Goal: Contribute content: Contribute content

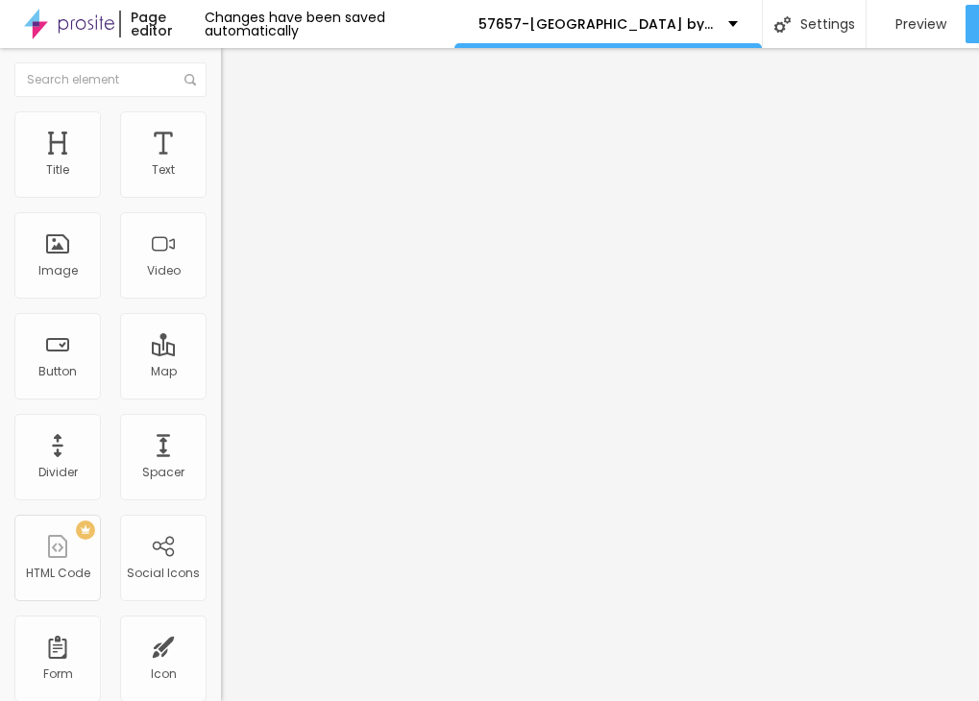
click at [221, 165] on span "Add image" at bounding box center [260, 157] width 79 height 16
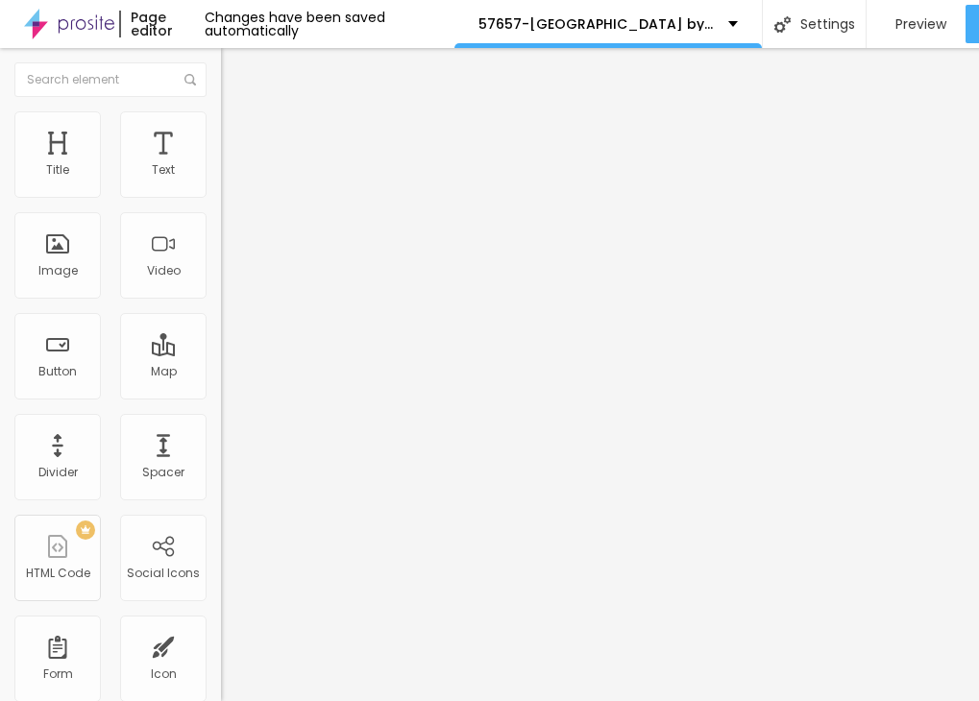
click at [221, 115] on img at bounding box center [229, 119] width 17 height 17
type input "95"
type input "75"
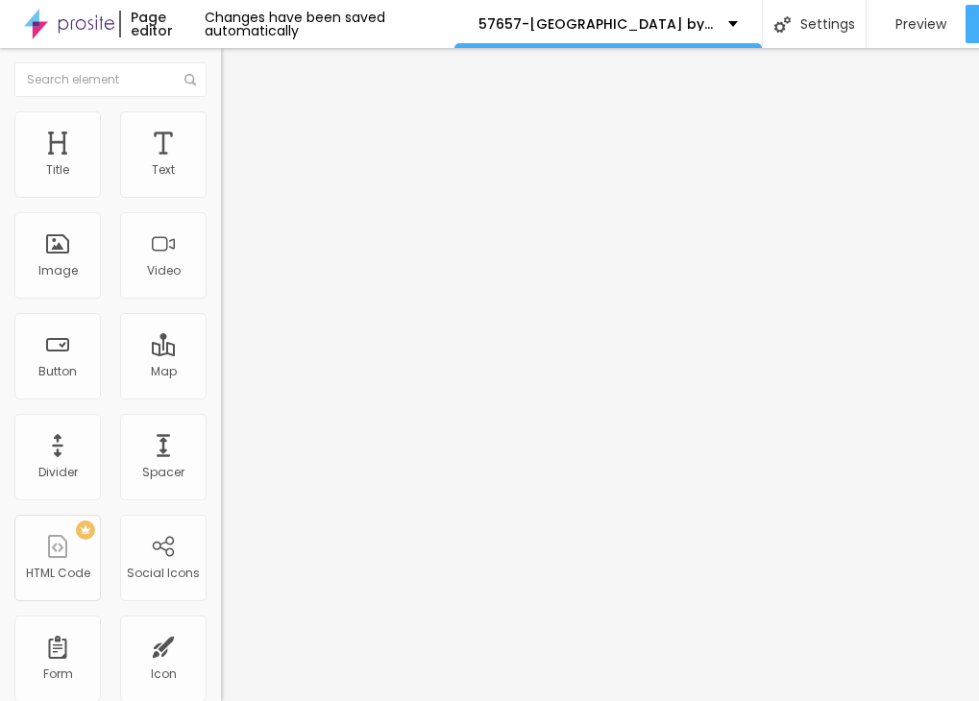
type input "60"
type input "40"
type input "25"
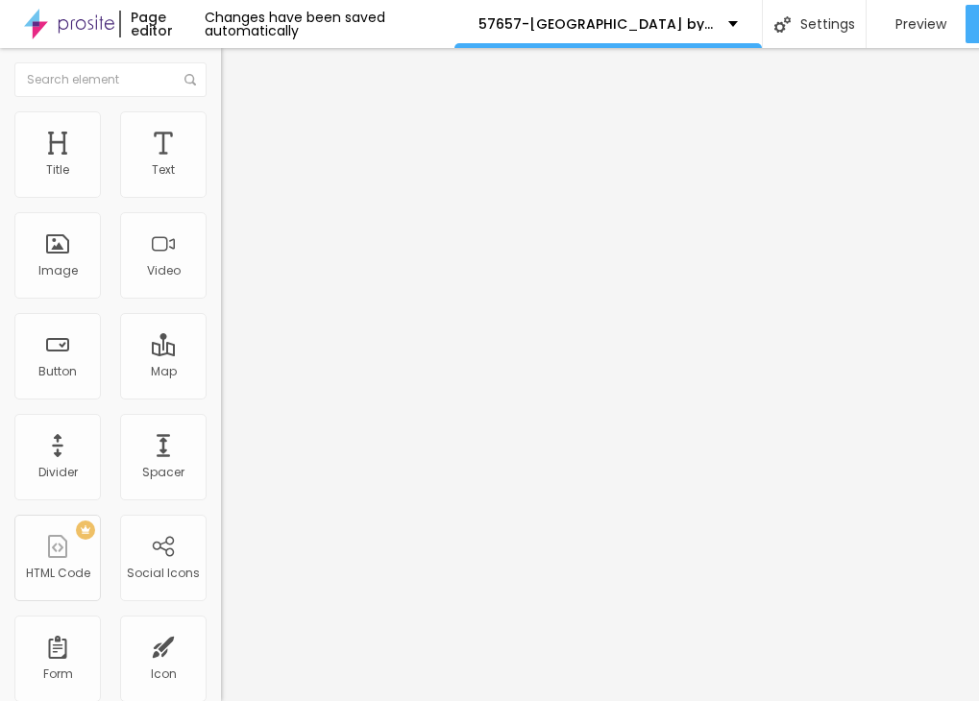
type input "25"
type input "15"
type input "10"
drag, startPoint x: 200, startPoint y: 202, endPoint x: -13, endPoint y: 200, distance: 213.3
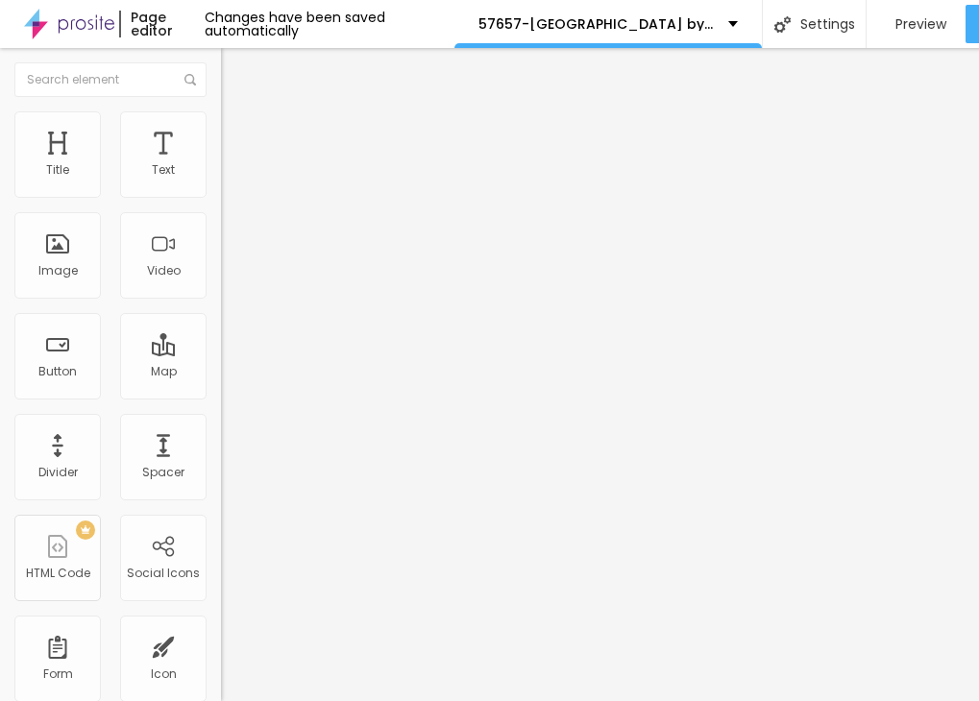
type input "10"
click at [221, 197] on input "range" at bounding box center [283, 189] width 124 height 15
click at [235, 69] on img "button" at bounding box center [242, 69] width 15 height 15
click at [229, 179] on icon "button" at bounding box center [235, 173] width 12 height 12
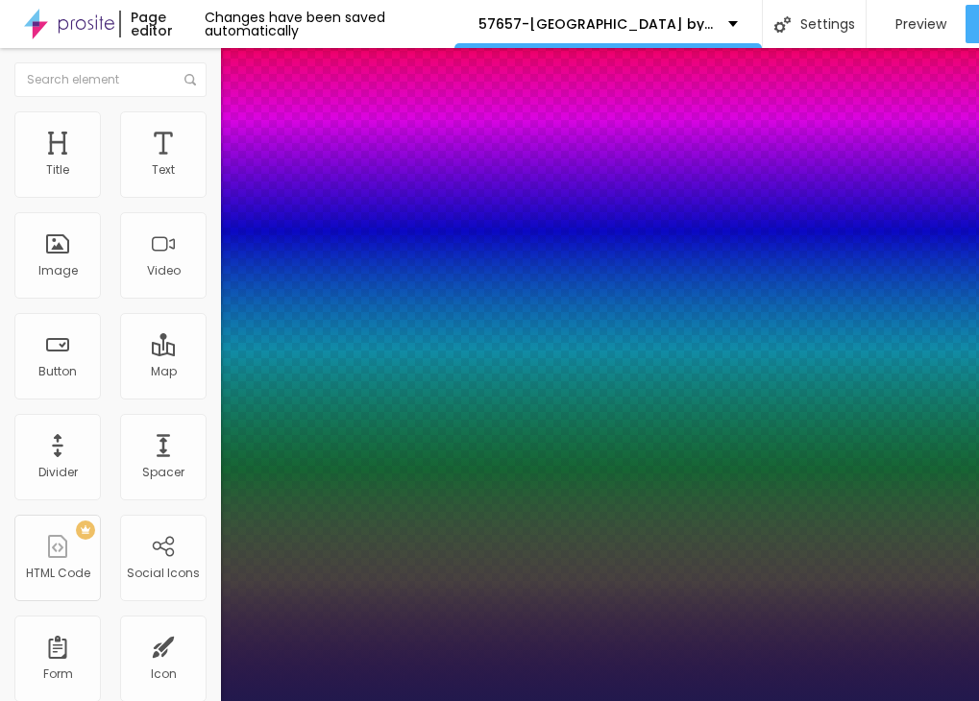
type input "1"
type input "18"
type input "1"
type input "20"
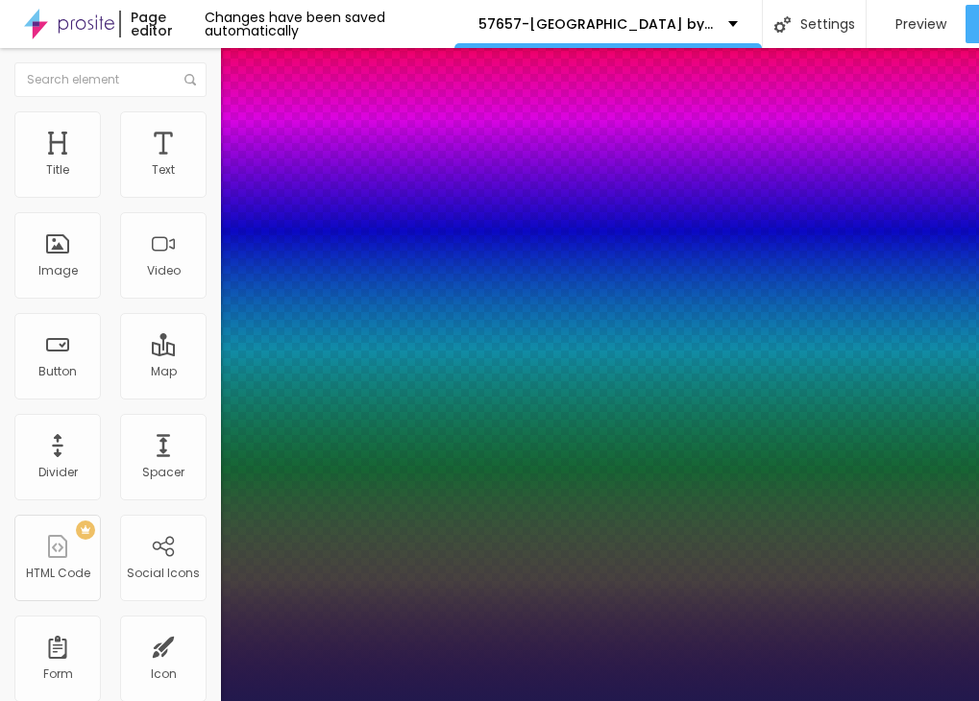
type input "20"
type input "1"
type input "21"
type input "1"
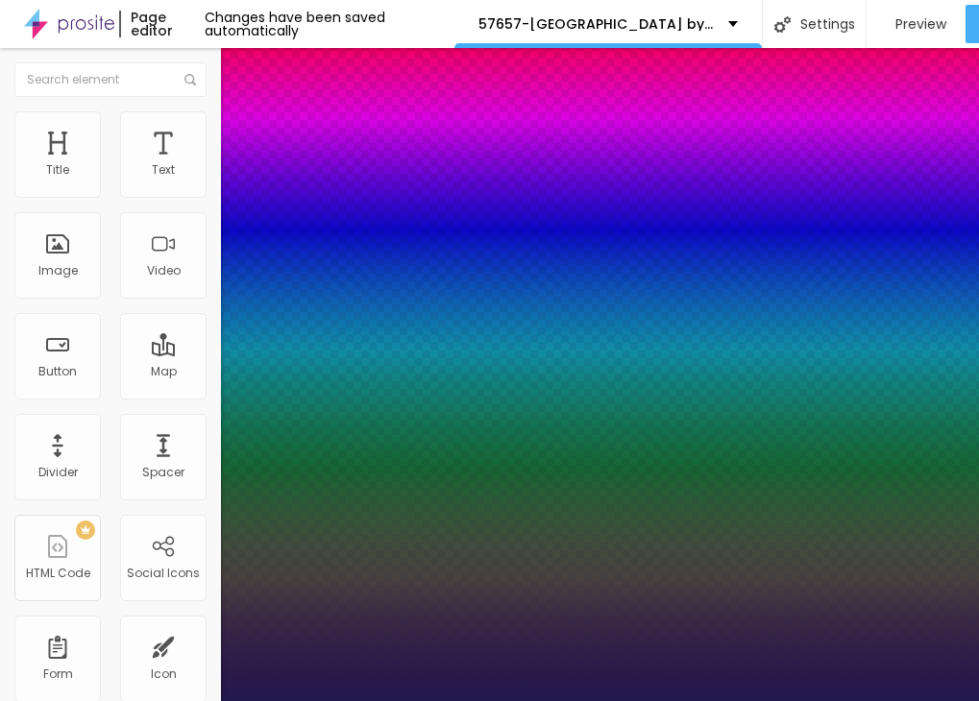
type input "22"
type input "1"
type input "23"
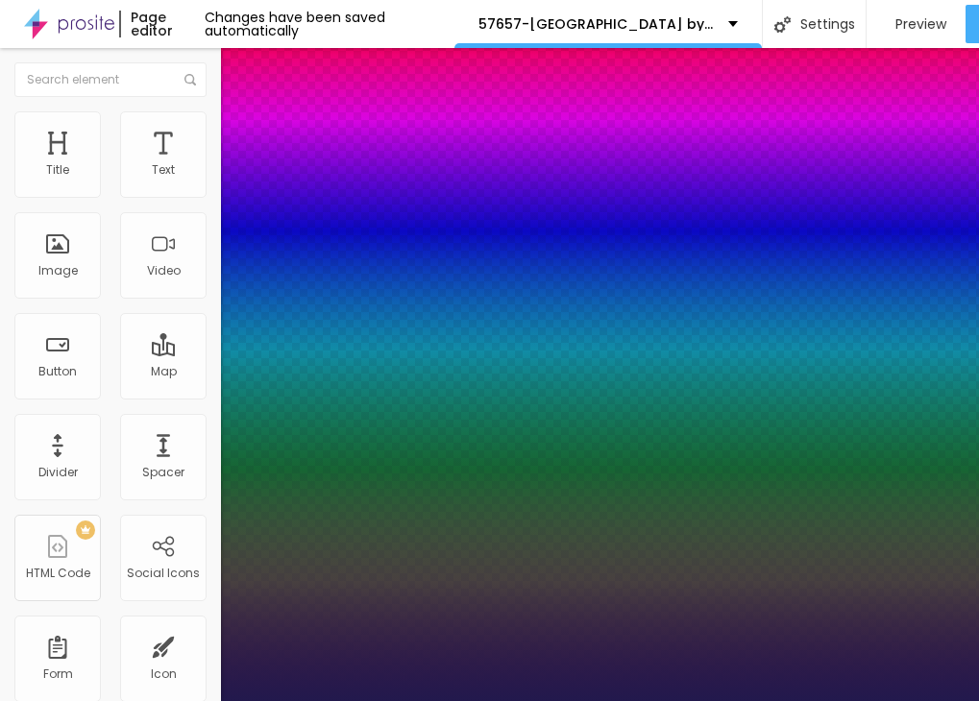
type input "1"
type input "24"
type input "1"
type input "25"
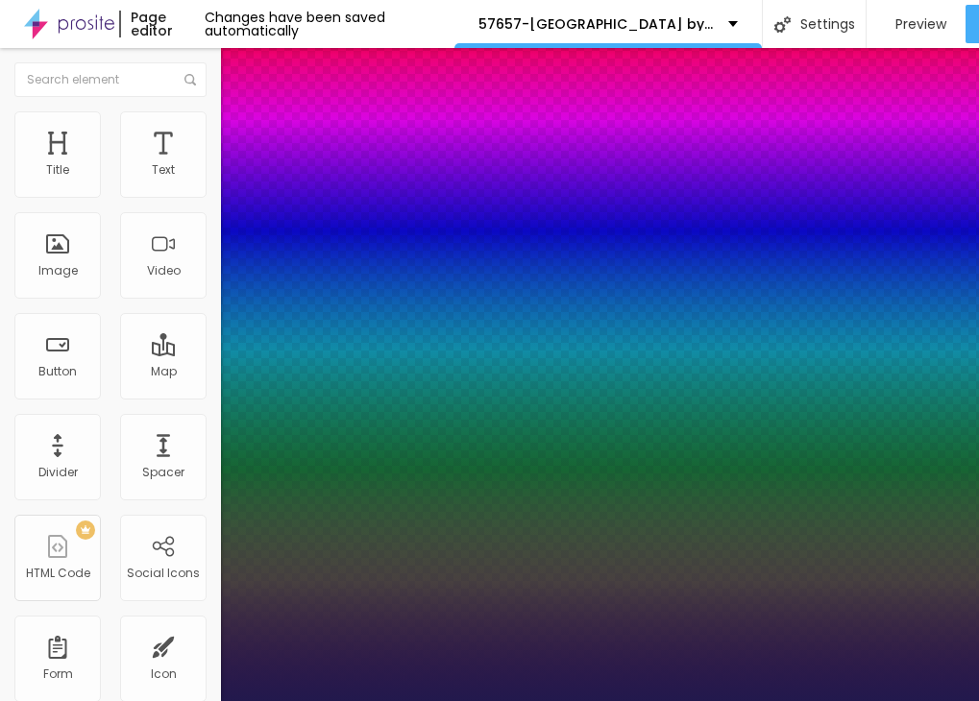
type input "25"
type input "1"
type input "26"
type input "1"
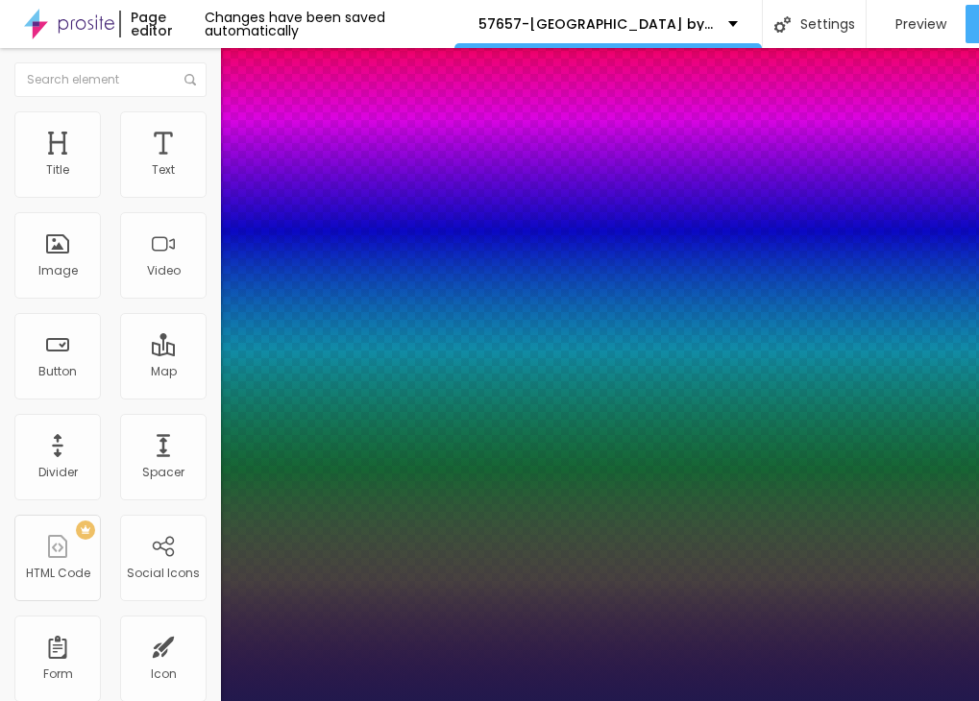
drag, startPoint x: 258, startPoint y: 326, endPoint x: 274, endPoint y: 326, distance: 15.4
type input "26"
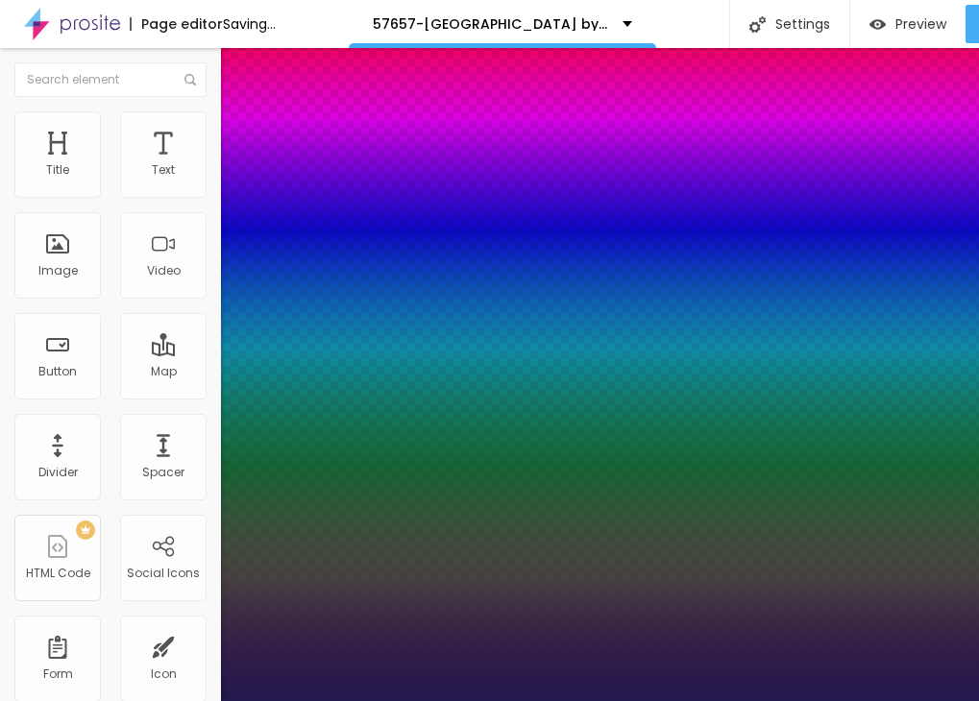
type input "1"
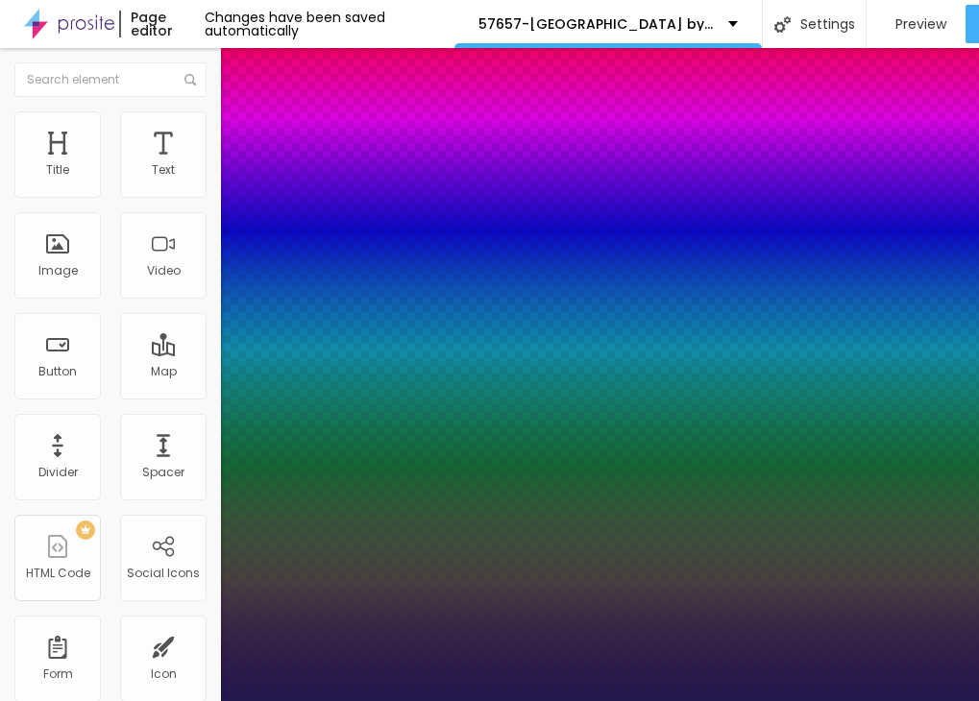
type input "25"
type input "1"
type input "24"
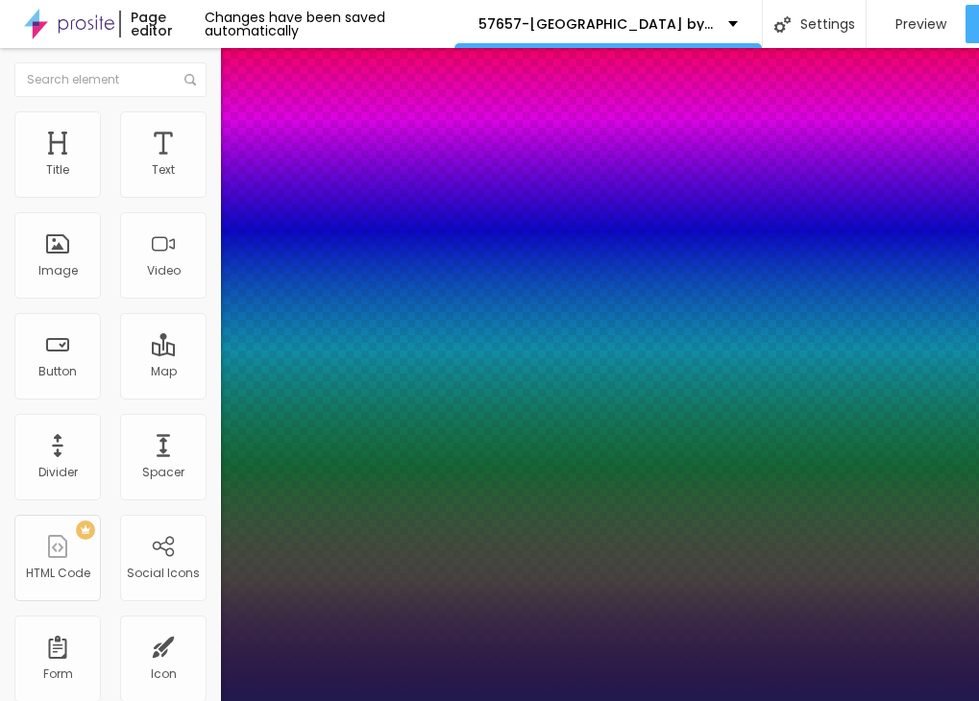
type input "1"
type input "24"
type input "1"
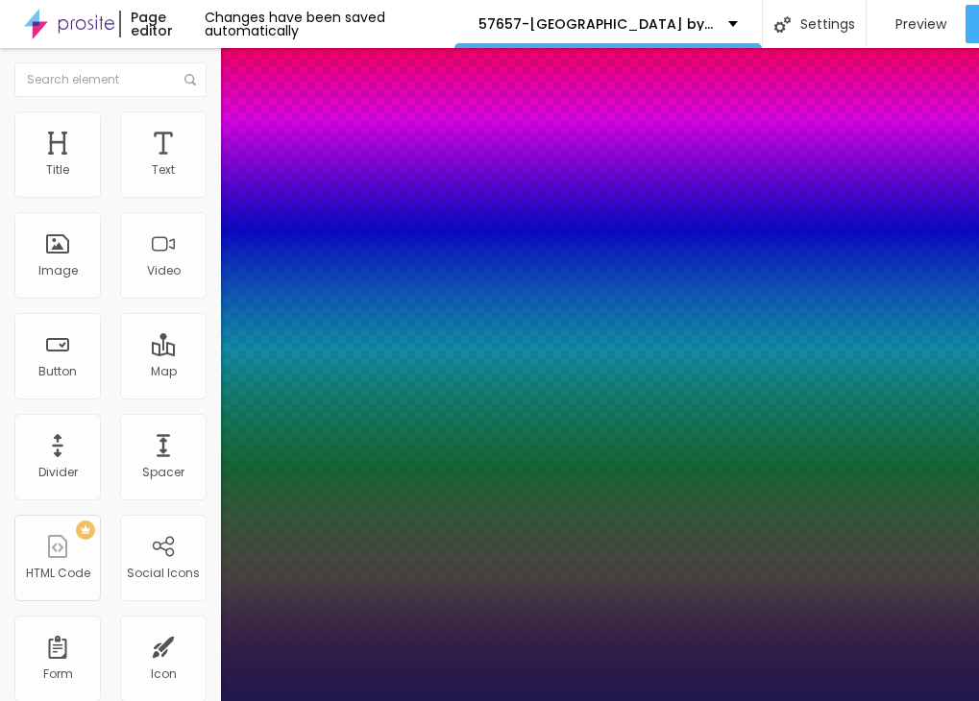
type input "25"
type input "1"
type input "25"
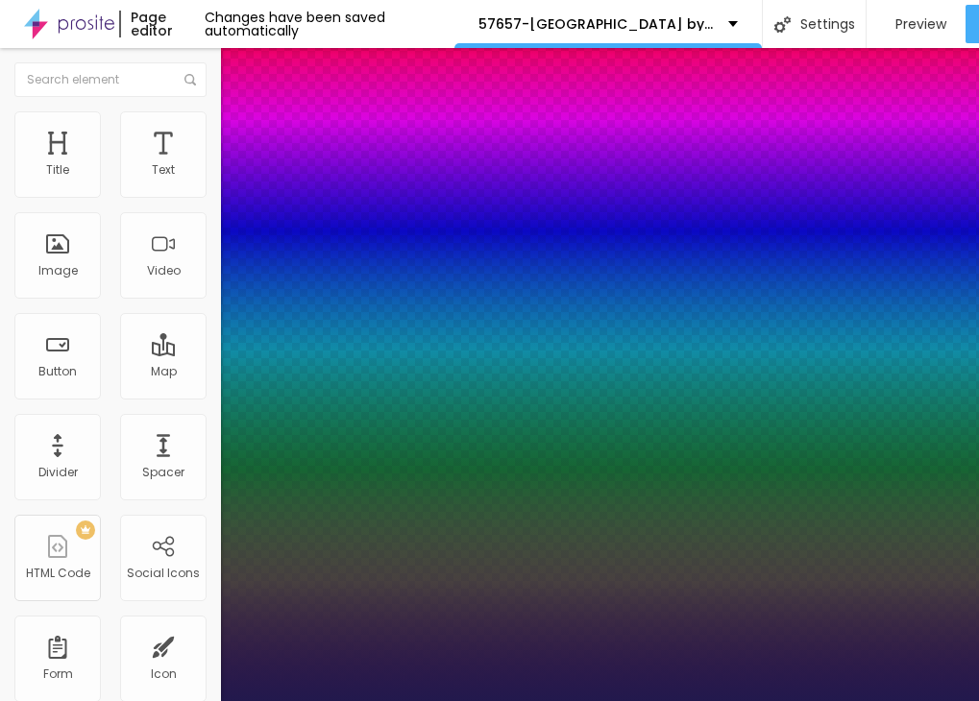
click at [102, 700] on div at bounding box center [489, 701] width 979 height 0
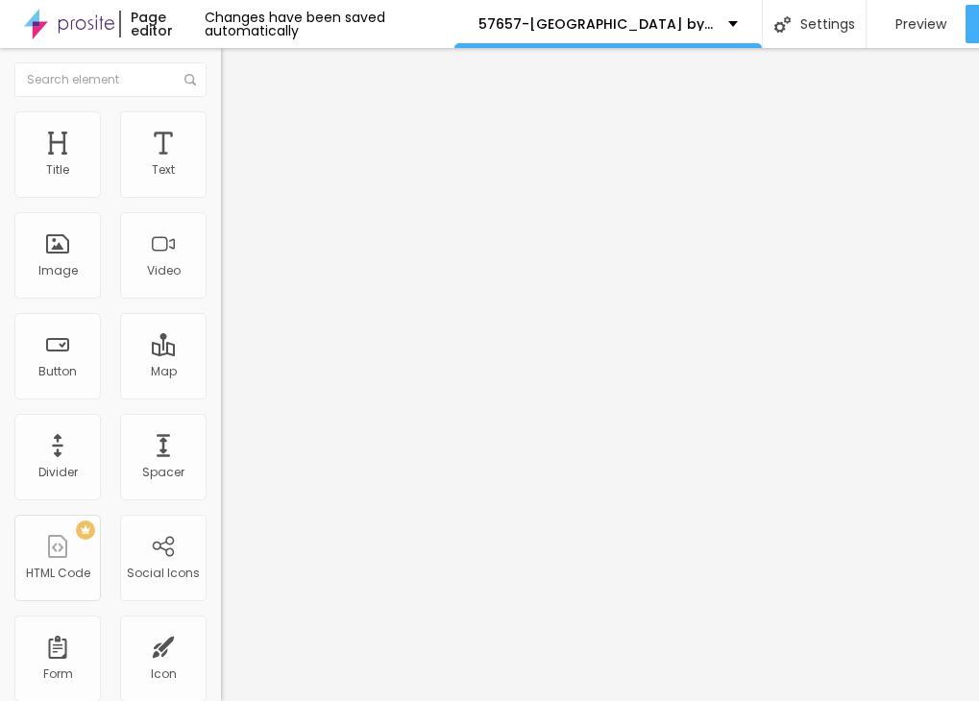
click at [235, 77] on img "button" at bounding box center [242, 69] width 15 height 15
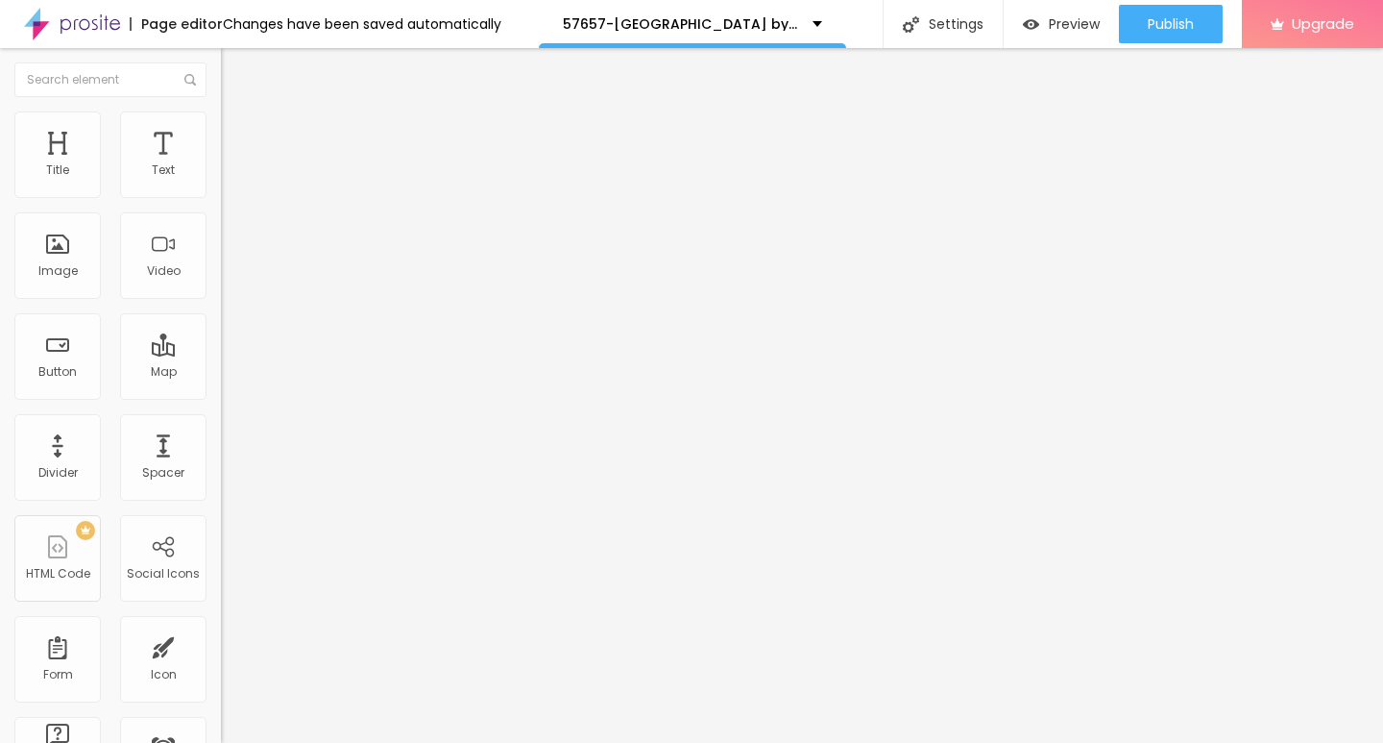
drag, startPoint x: 83, startPoint y: 208, endPoint x: 0, endPoint y: 208, distance: 82.6
click at [221, 208] on div "Text Click me Align Size Default Small Default Big Link URL https:// Open in ne…" at bounding box center [331, 290] width 221 height 280
paste input "→ VIEW DOCUMENT HERE"
type input "→ VIEW DOCUMENT HERE"
click at [221, 396] on input "https://" at bounding box center [336, 386] width 231 height 19
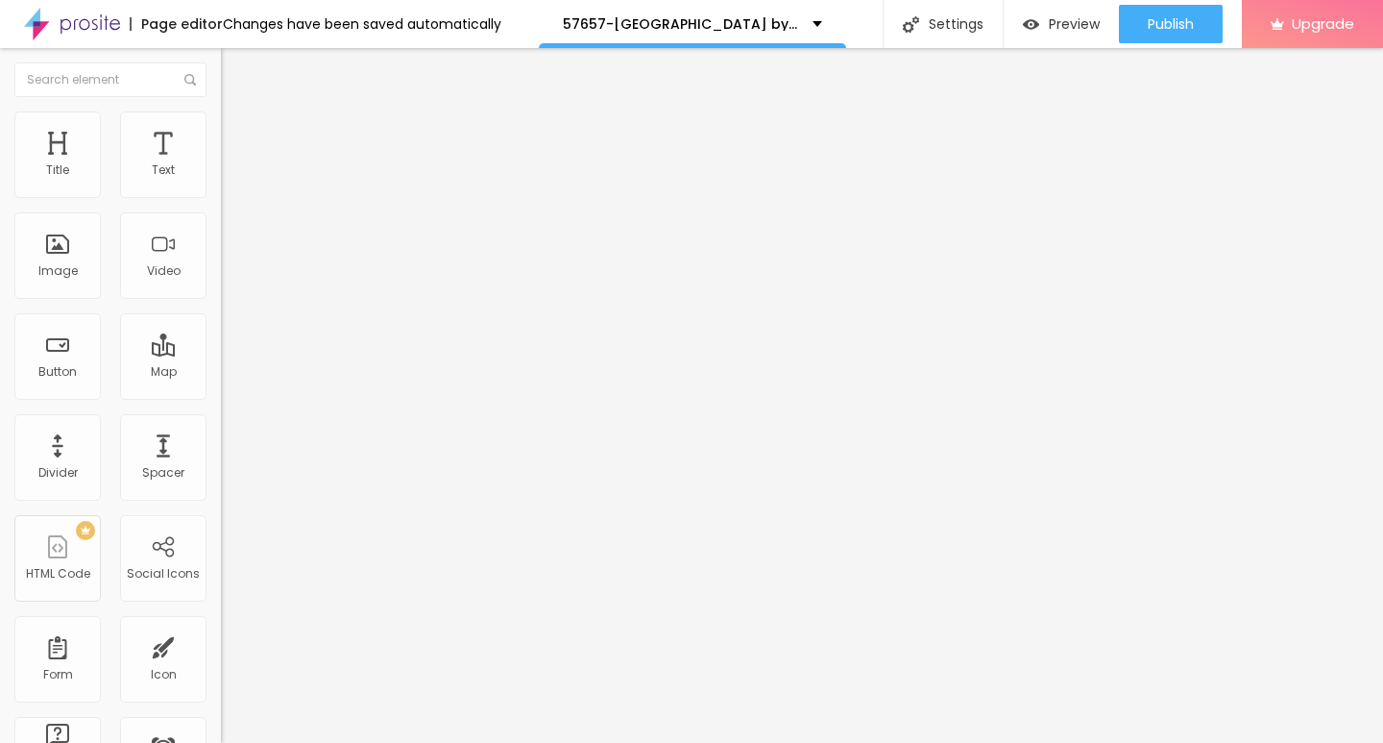
drag, startPoint x: 90, startPoint y: 398, endPoint x: 0, endPoint y: 398, distance: 90.3
click at [221, 398] on div "Text → VIEW DOCUMENT HERE Align Size Default Small Default Big Link URL https:/…" at bounding box center [331, 290] width 221 height 280
paste input "[DOMAIN_NAME]"
type input "[URL][DOMAIN_NAME]"
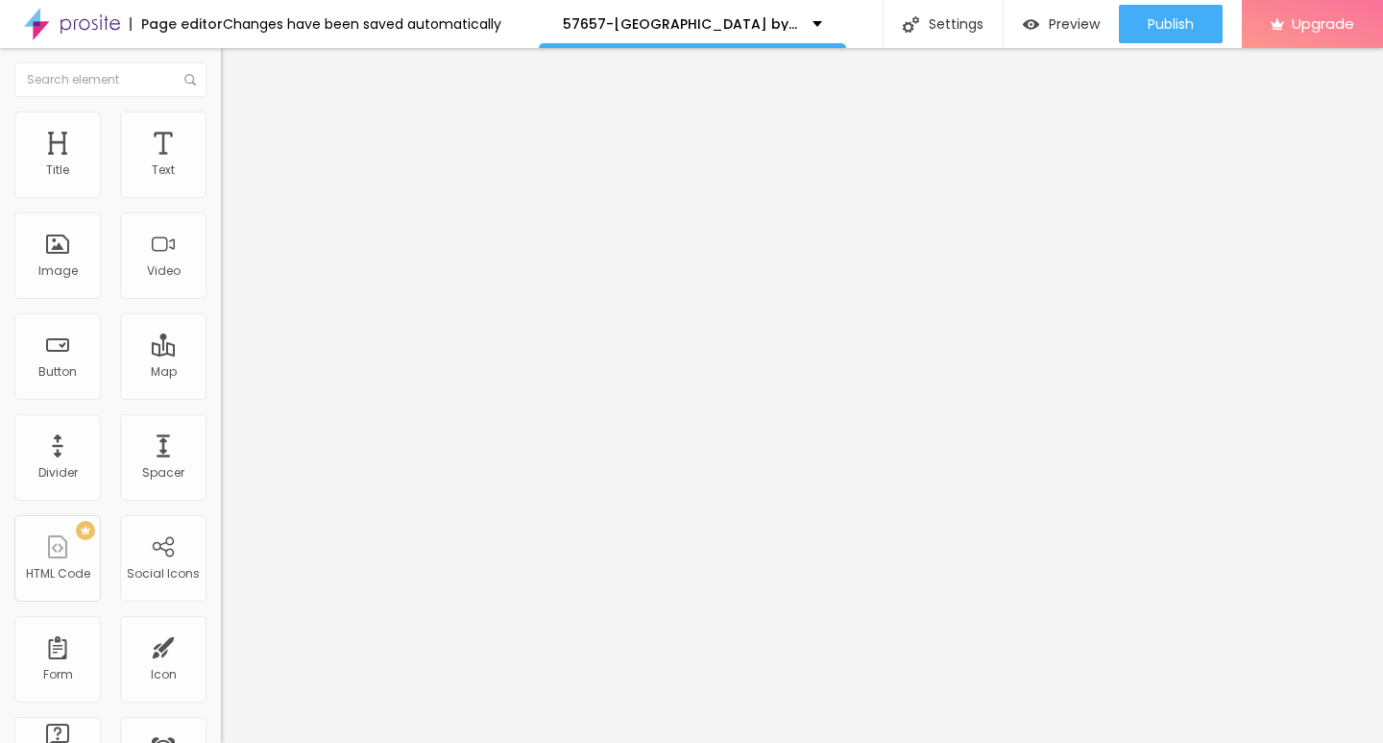
click at [238, 130] on span "Style" at bounding box center [252, 124] width 28 height 16
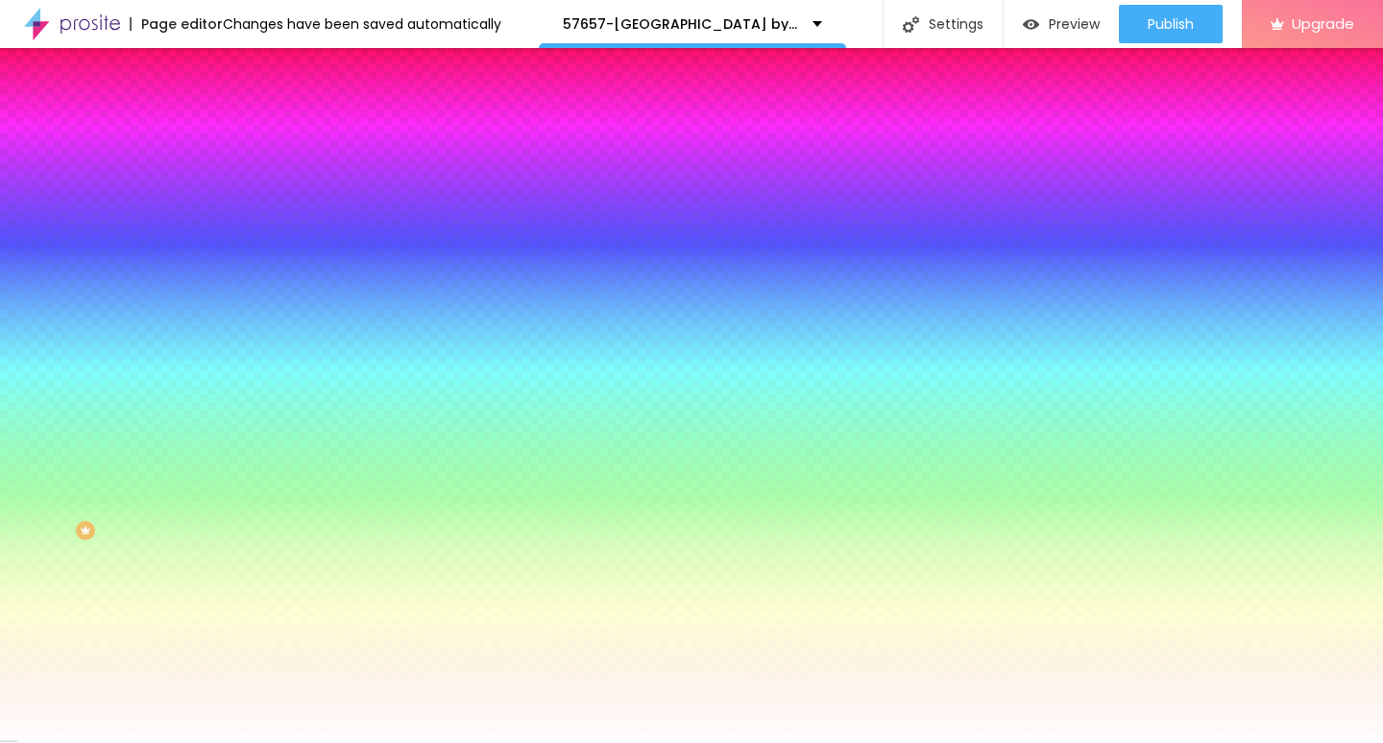
click at [221, 235] on button "button" at bounding box center [234, 245] width 27 height 20
type input "17"
type input "18"
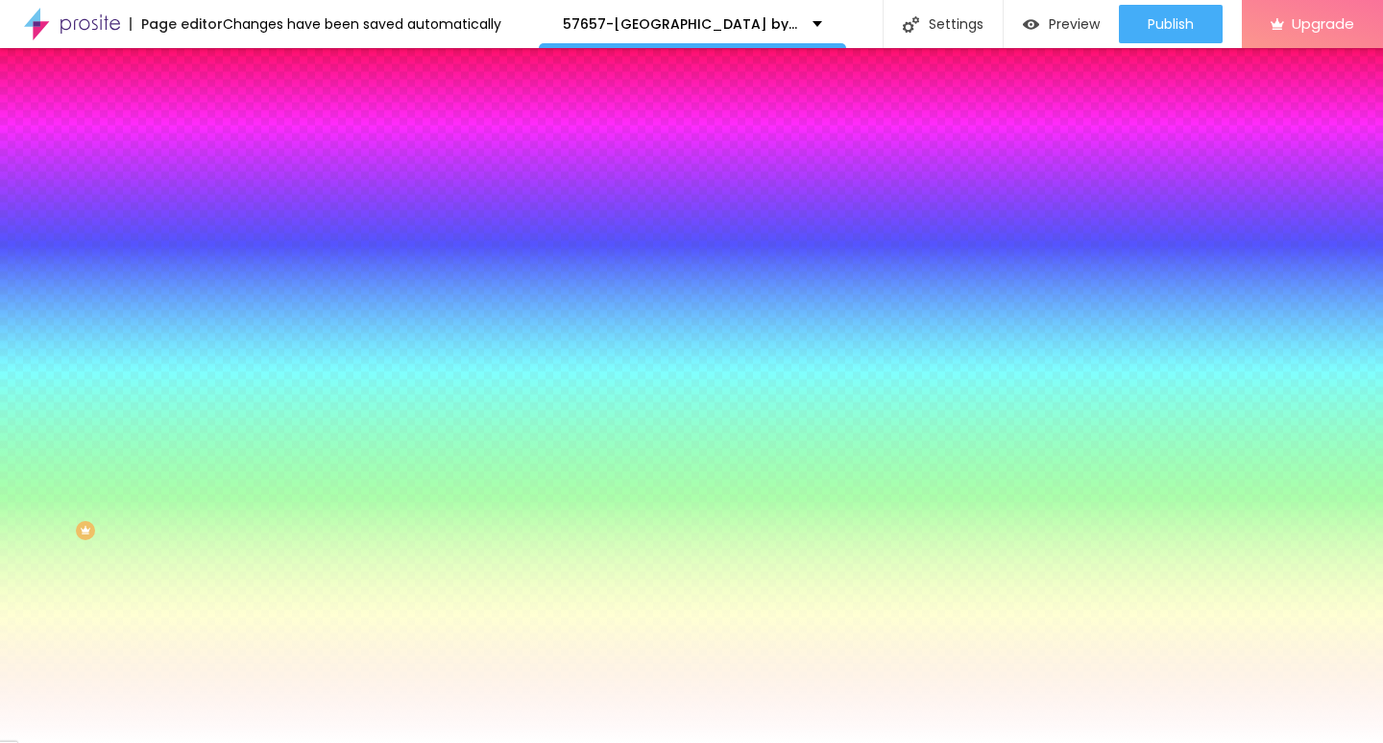
type input "19"
type input "20"
type input "21"
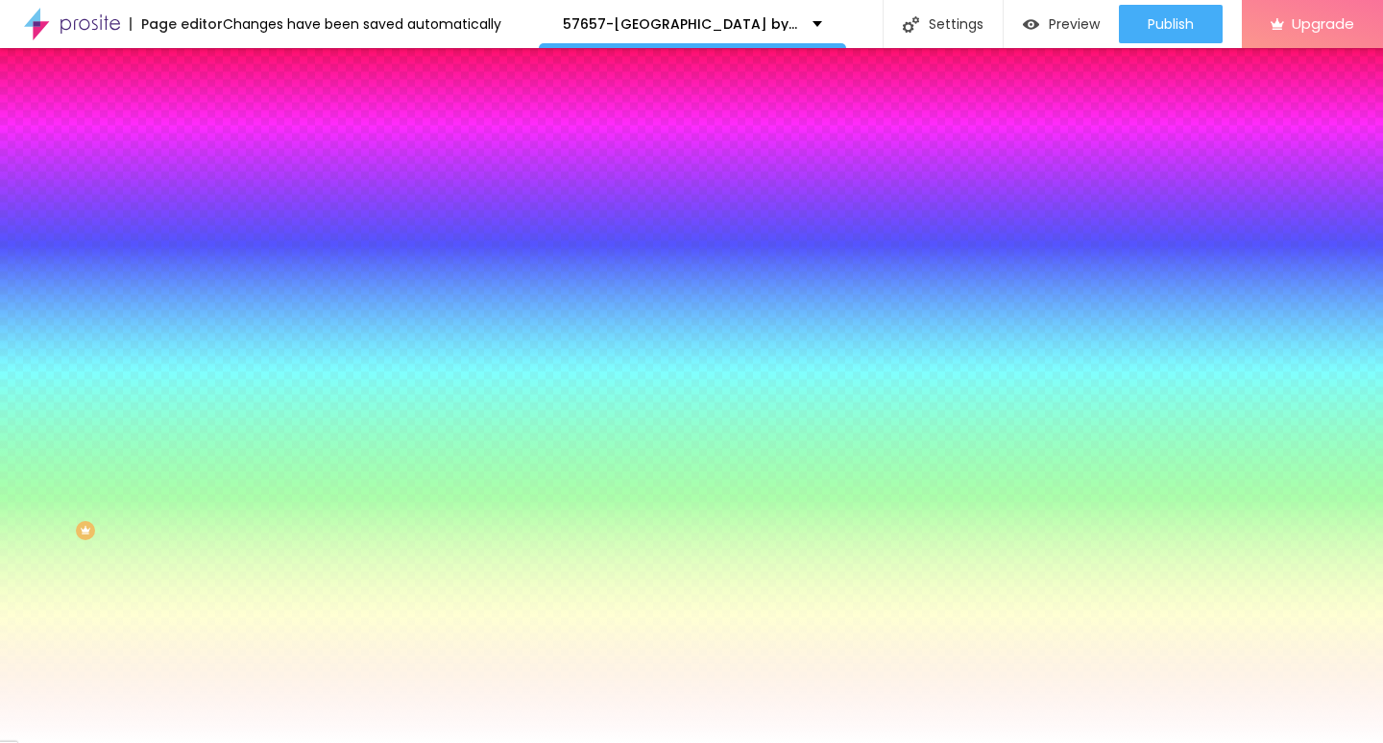
type input "21"
type input "22"
drag, startPoint x: 292, startPoint y: 370, endPoint x: 326, endPoint y: 367, distance: 33.7
type input "22"
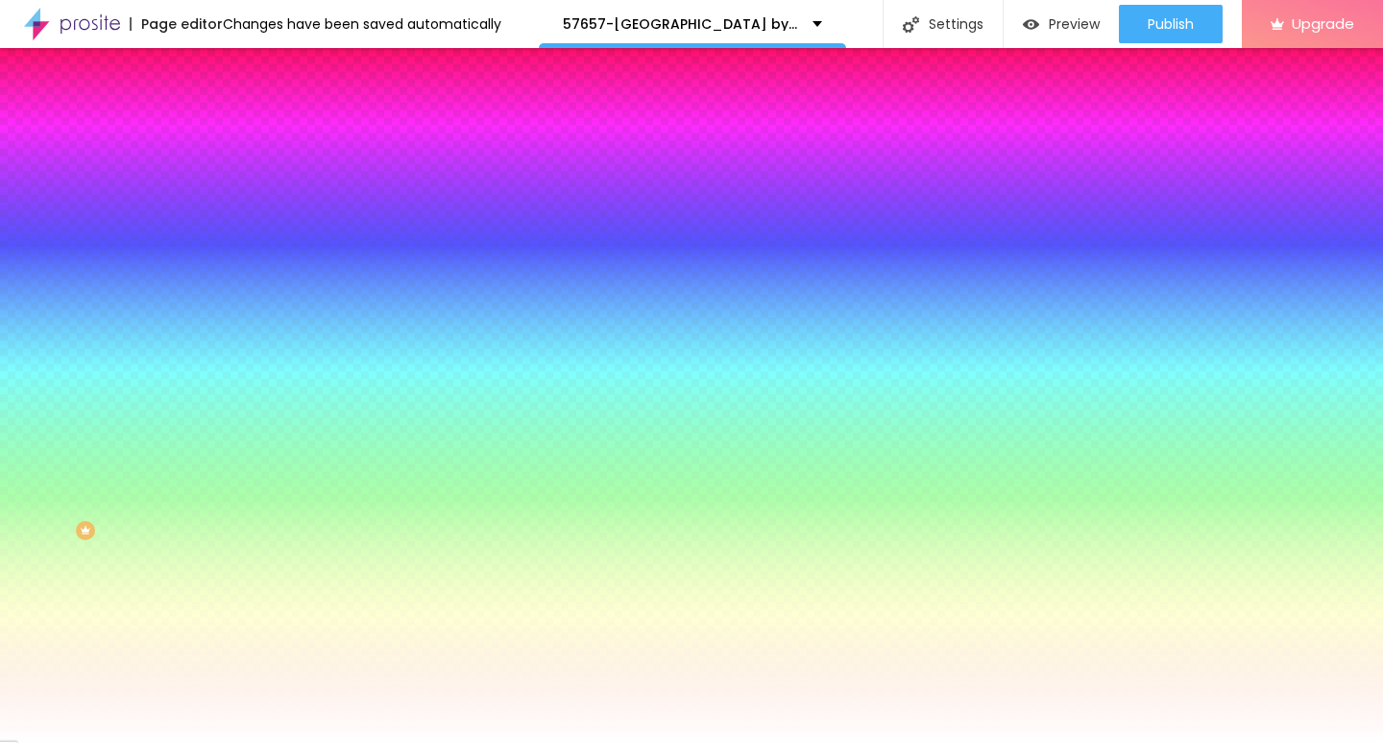
click at [602, 700] on div at bounding box center [691, 743] width 1383 height 0
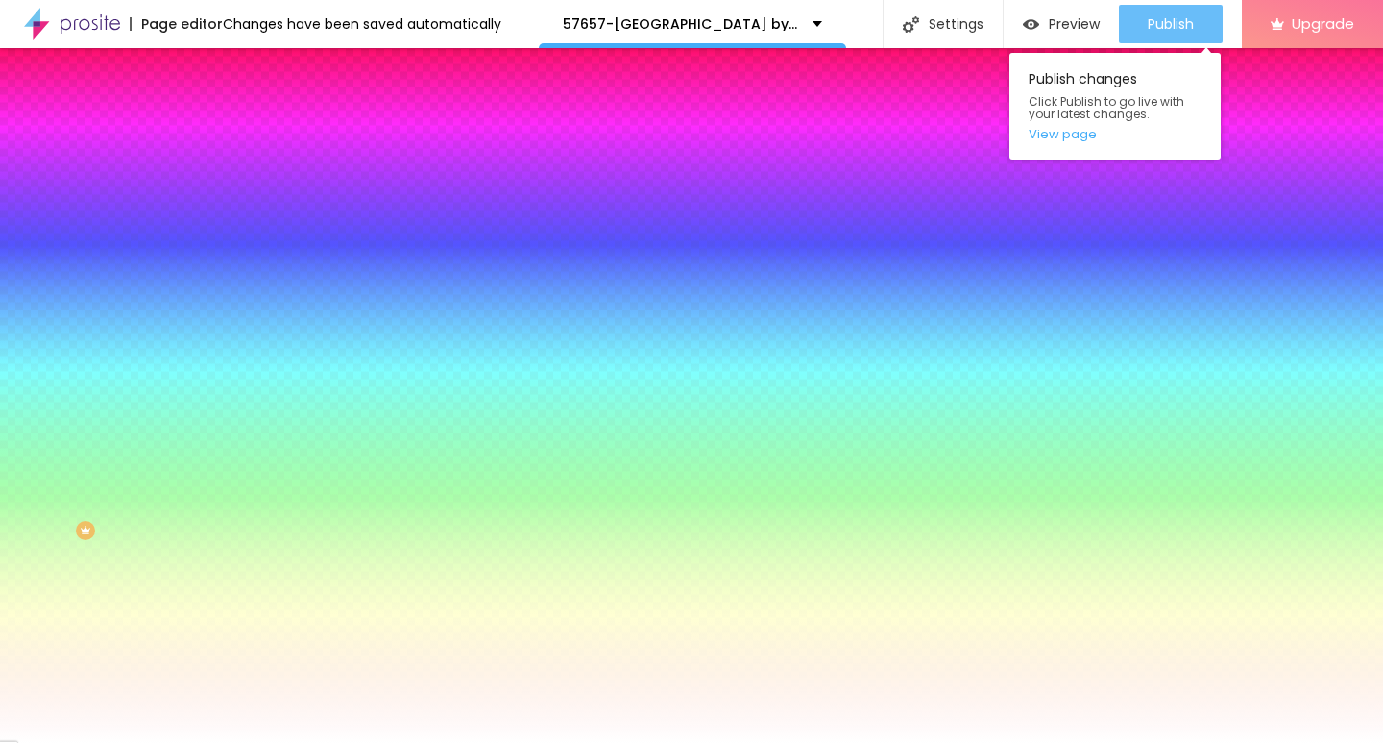
click at [978, 29] on span "Publish" at bounding box center [1171, 23] width 46 height 15
